Goal: Task Accomplishment & Management: Manage account settings

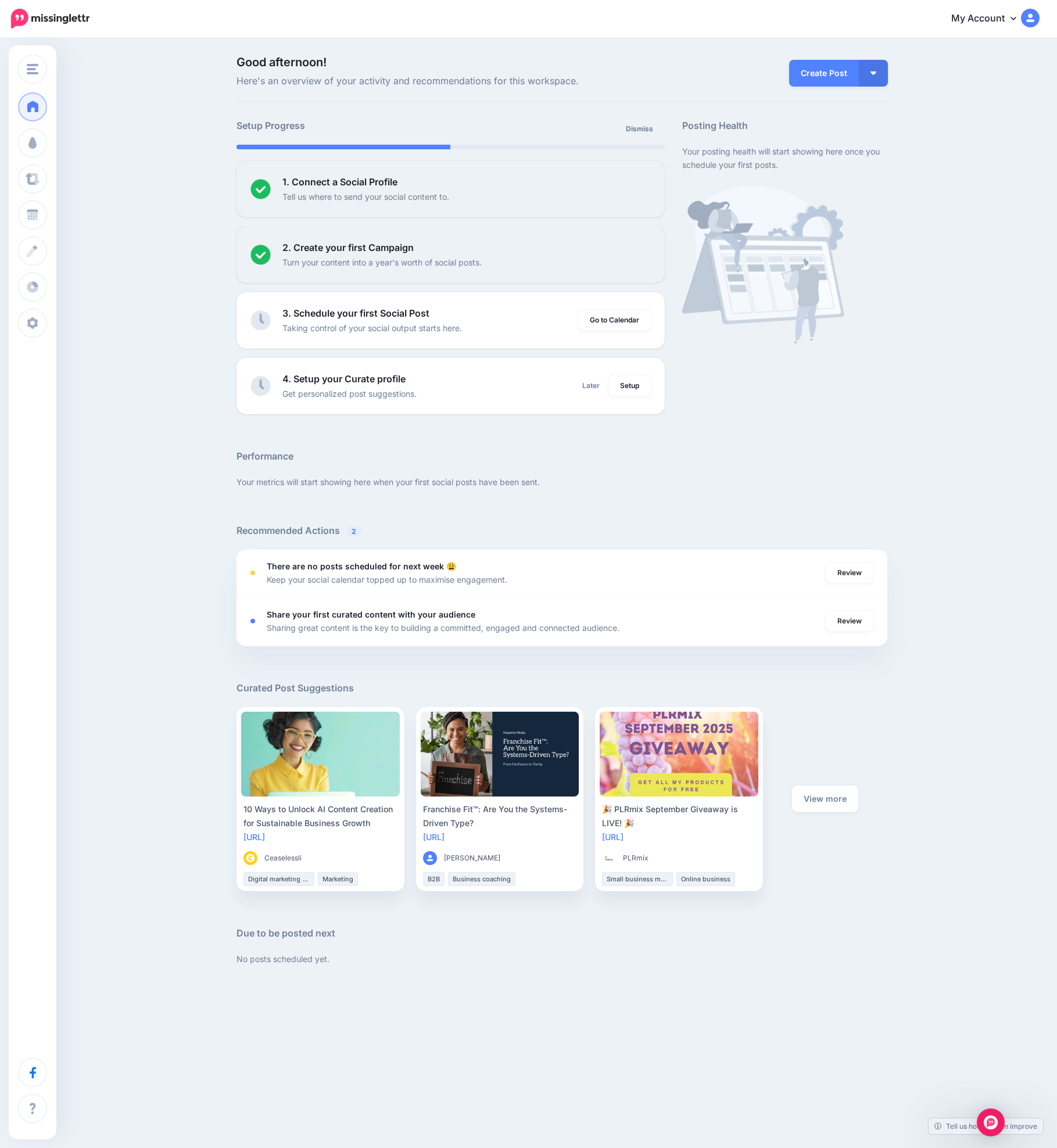
click at [994, 20] on link "My Account" at bounding box center [990, 19] width 100 height 29
click at [948, 195] on link "Logout" at bounding box center [978, 193] width 115 height 22
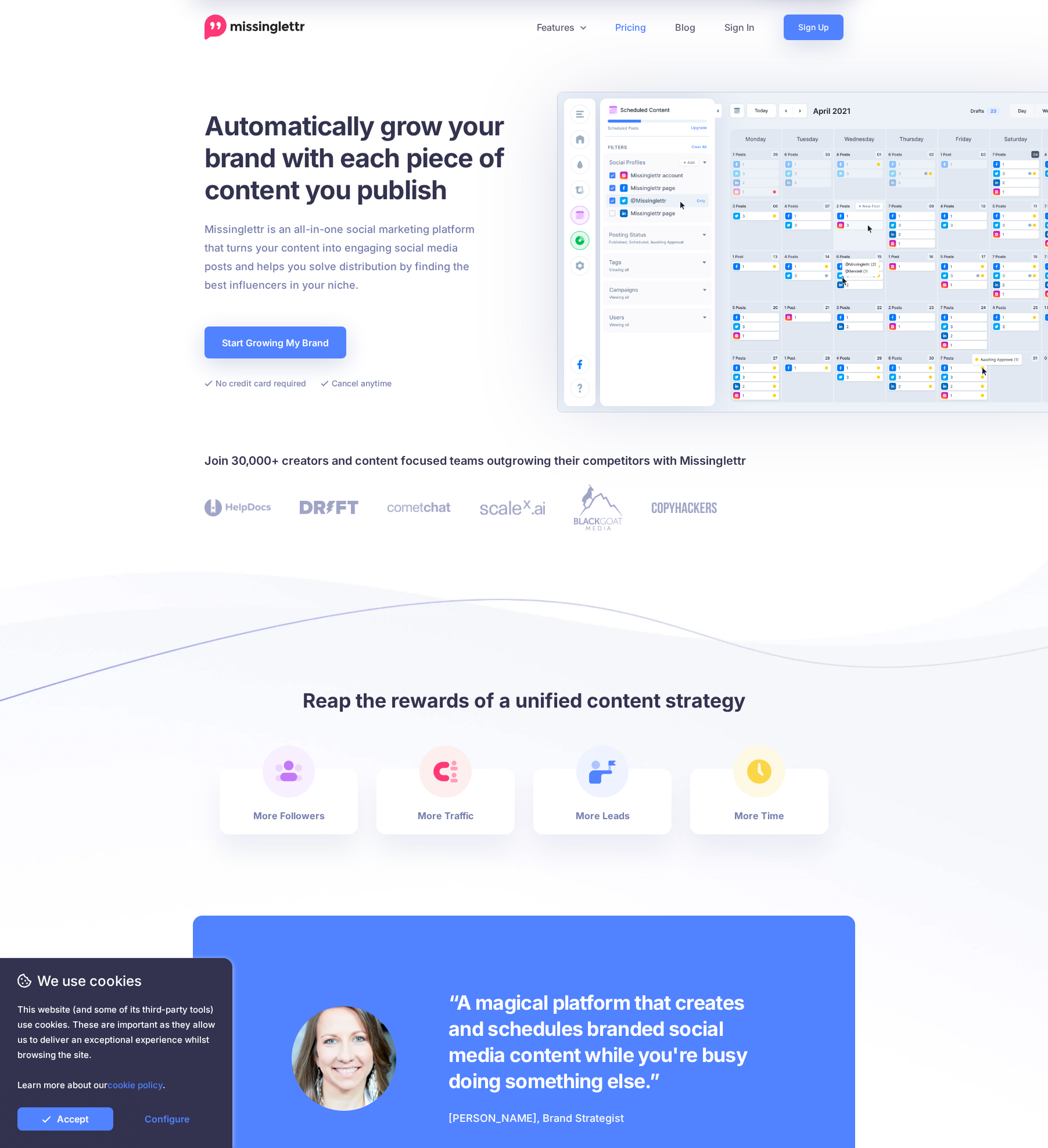
click at [623, 30] on link "Pricing" at bounding box center [631, 27] width 60 height 26
